Goal: Information Seeking & Learning: Learn about a topic

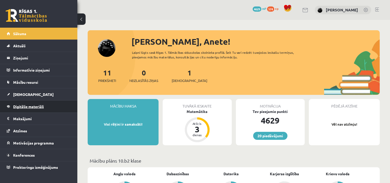
click at [42, 104] on span "Digitālie materiāli" at bounding box center [28, 106] width 31 height 5
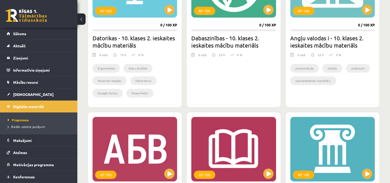
scroll to position [202, 0]
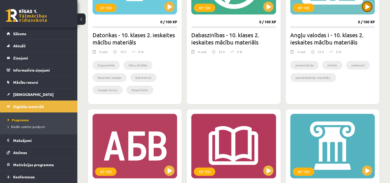
click at [366, 10] on button at bounding box center [367, 7] width 10 height 10
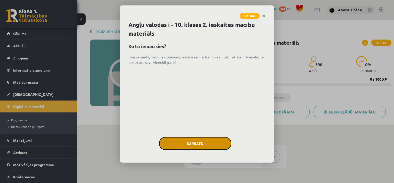
click at [200, 141] on button "Sapratu" at bounding box center [195, 143] width 72 height 13
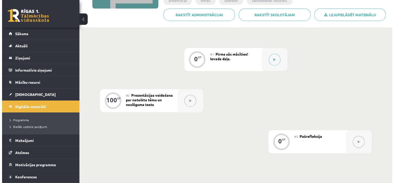
scroll to position [107, 0]
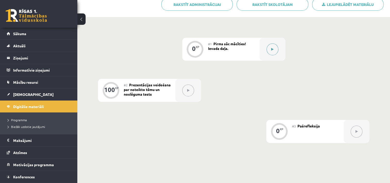
click at [273, 48] on icon at bounding box center [272, 49] width 2 height 3
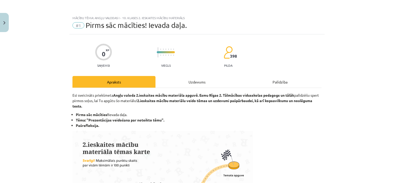
click at [183, 122] on li "Tēma: "Prezentācijas veidošana par noteikto tēmu"." at bounding box center [199, 119] width 246 height 5
click at [193, 81] on div "Uzdevums" at bounding box center [197, 82] width 83 height 12
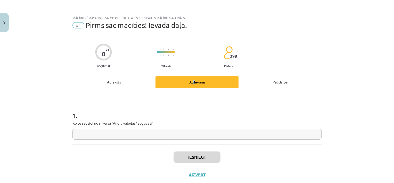
scroll to position [13, 0]
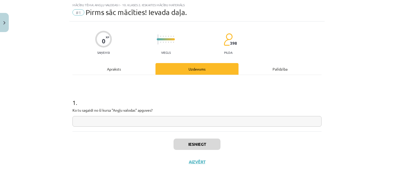
click at [112, 123] on input "text" at bounding box center [197, 121] width 249 height 11
type input "*"
click at [95, 118] on input "*****" at bounding box center [197, 121] width 249 height 11
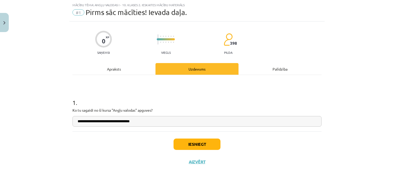
type input "**********"
click at [189, 141] on button "Iesniegt" at bounding box center [197, 143] width 47 height 11
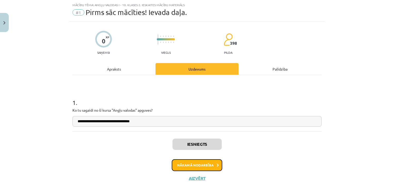
click at [182, 162] on button "Nākamā nodarbība" at bounding box center [197, 165] width 51 height 12
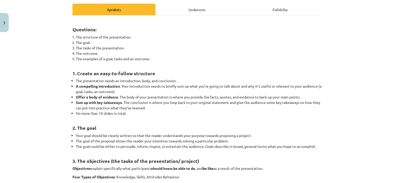
scroll to position [47, 0]
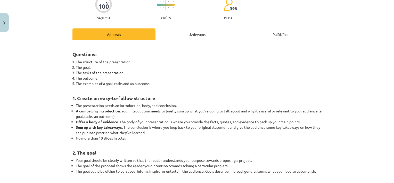
click at [192, 34] on div "Uzdevums" at bounding box center [197, 34] width 83 height 12
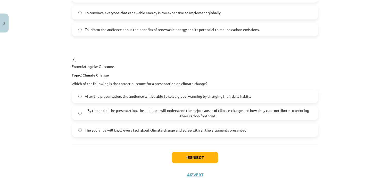
scroll to position [879, 0]
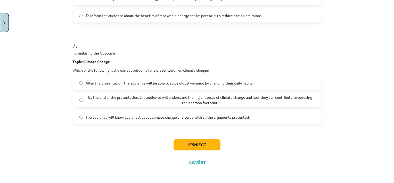
click at [6, 22] on button "Close" at bounding box center [4, 22] width 9 height 19
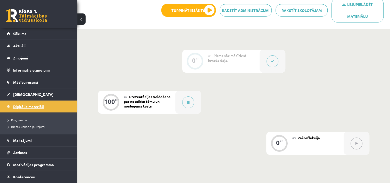
click at [27, 108] on link "Digitālie materiāli" at bounding box center [39, 106] width 64 height 12
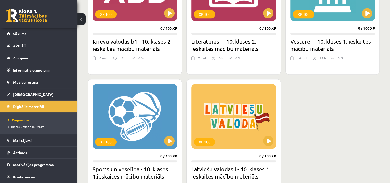
scroll to position [361, 0]
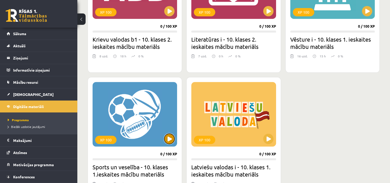
click at [166, 136] on button at bounding box center [169, 138] width 10 height 10
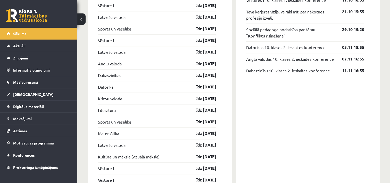
scroll to position [516, 0]
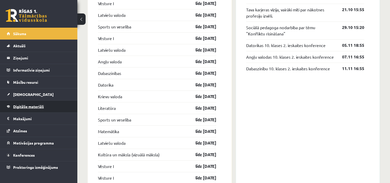
click at [41, 104] on span "Digitālie materiāli" at bounding box center [28, 106] width 31 height 5
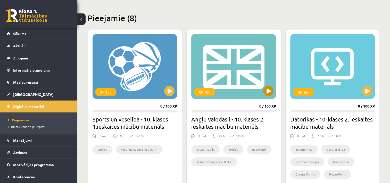
scroll to position [129, 0]
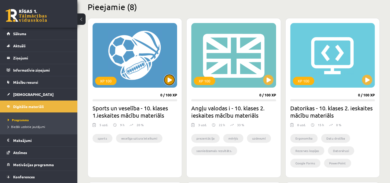
click at [167, 77] on button at bounding box center [169, 80] width 10 height 10
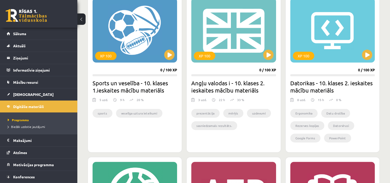
scroll to position [155, 0]
